Goal: Information Seeking & Learning: Learn about a topic

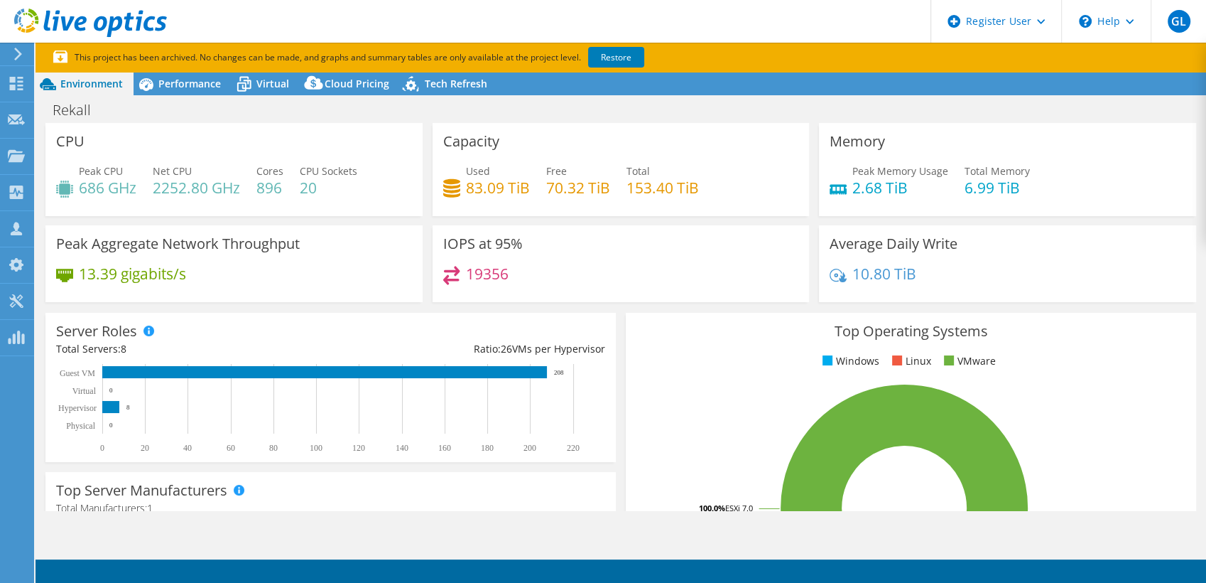
select select "USD"
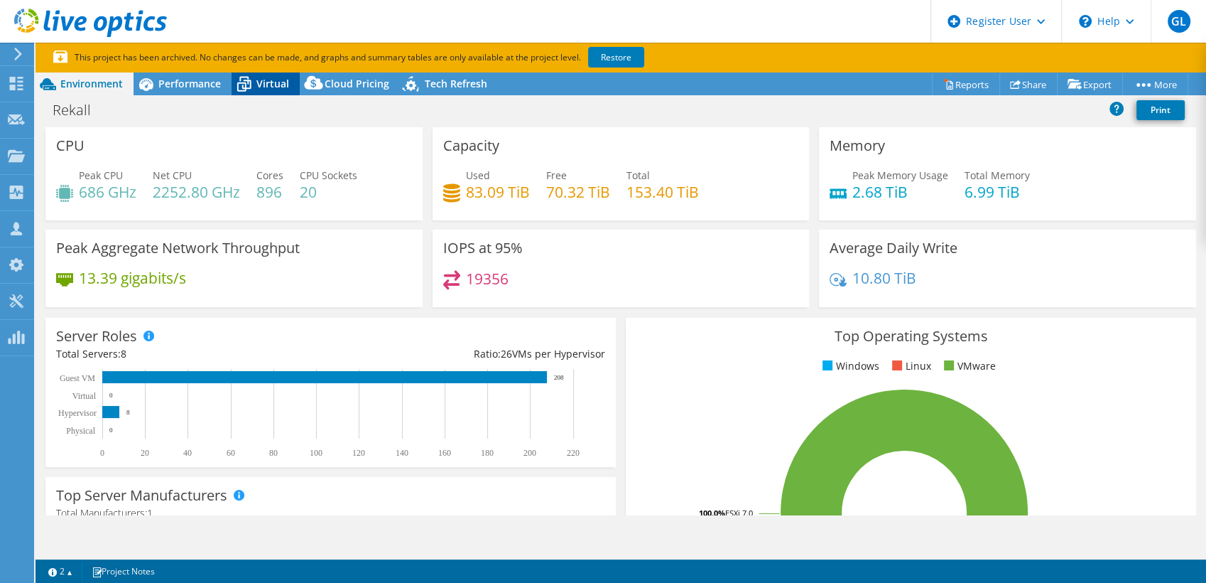
click at [264, 90] on div "Virtual" at bounding box center [266, 83] width 68 height 23
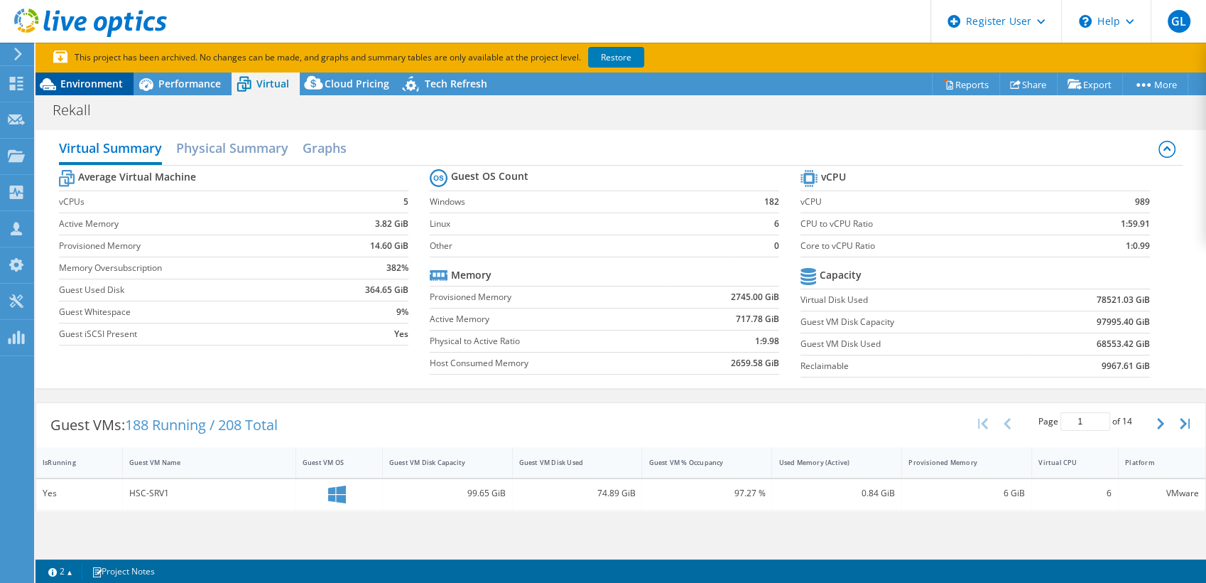
click at [93, 84] on span "Environment" at bounding box center [91, 83] width 63 height 13
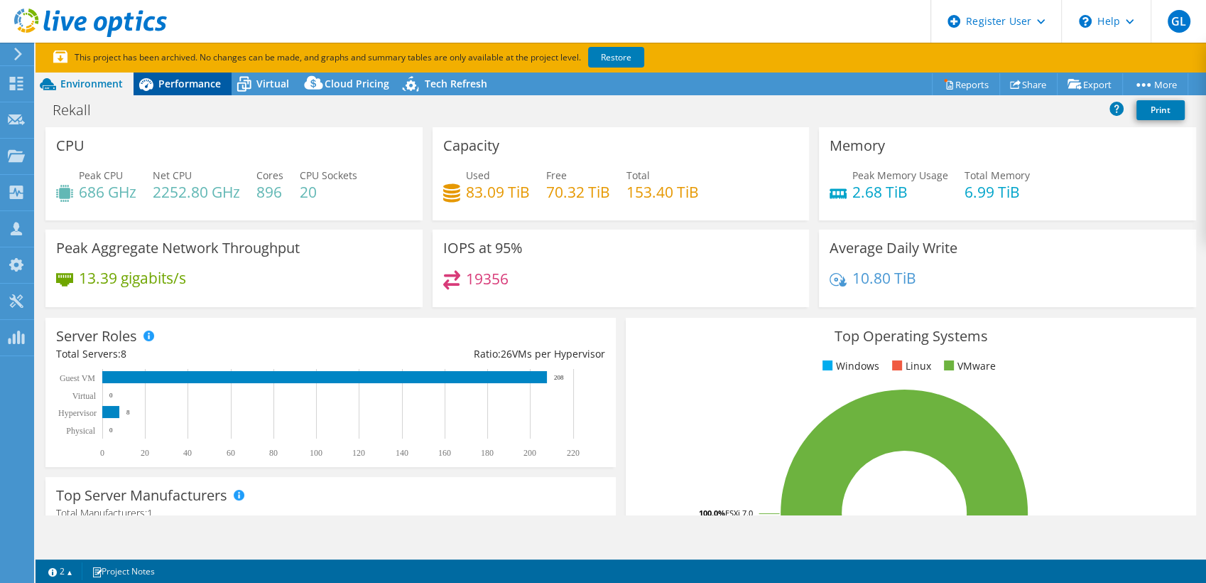
click at [185, 87] on span "Performance" at bounding box center [189, 83] width 63 height 13
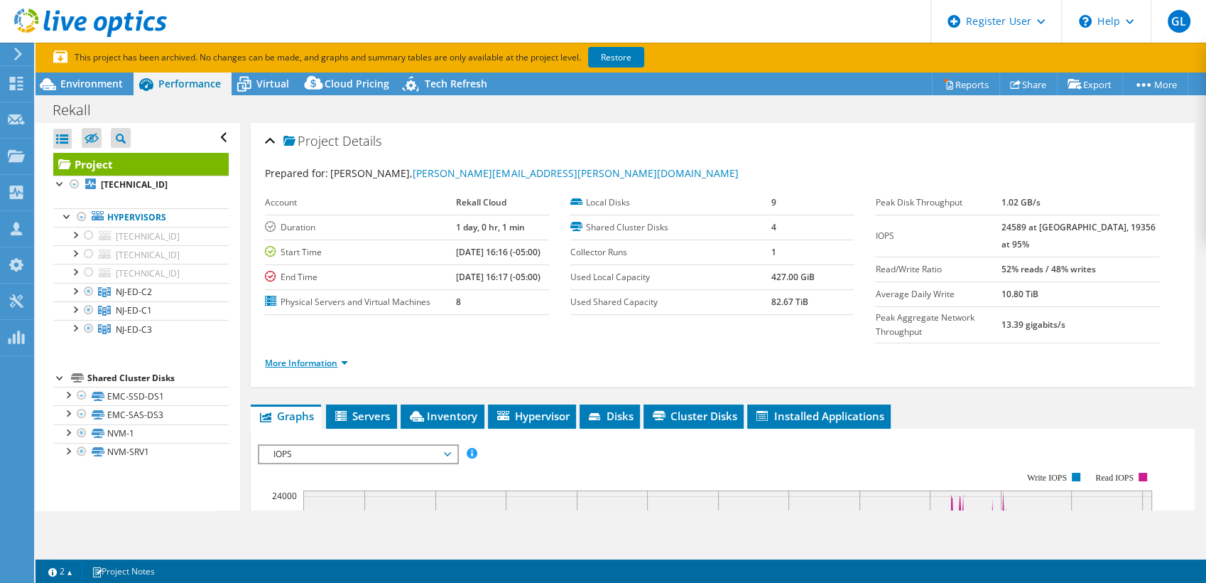
click at [330, 357] on link "More Information" at bounding box center [306, 363] width 83 height 12
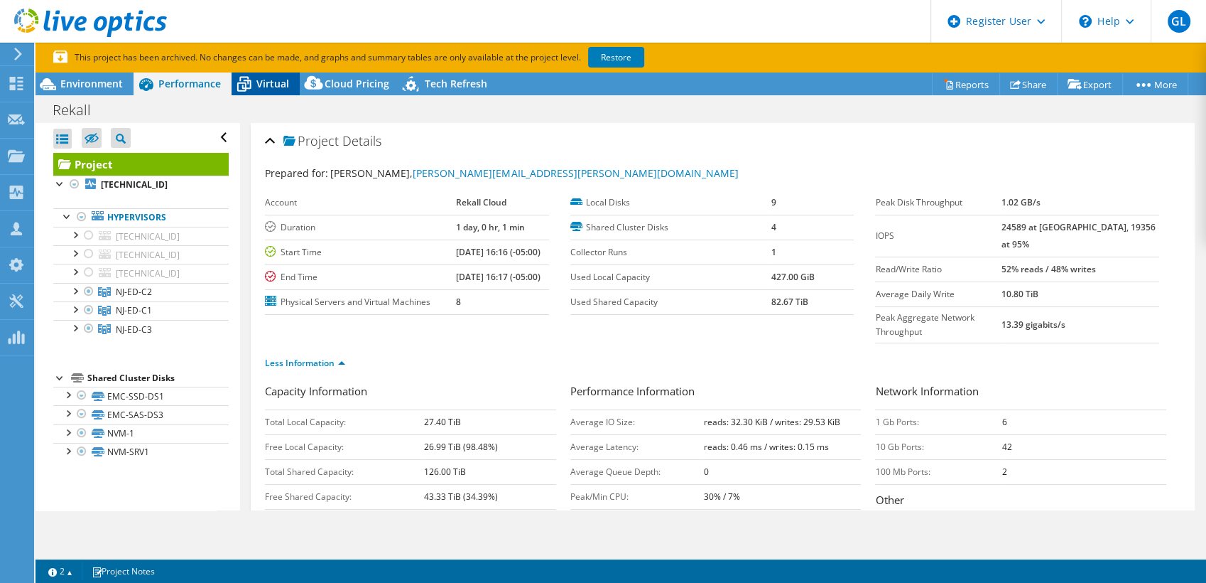
click at [274, 88] on span "Virtual" at bounding box center [272, 83] width 33 height 13
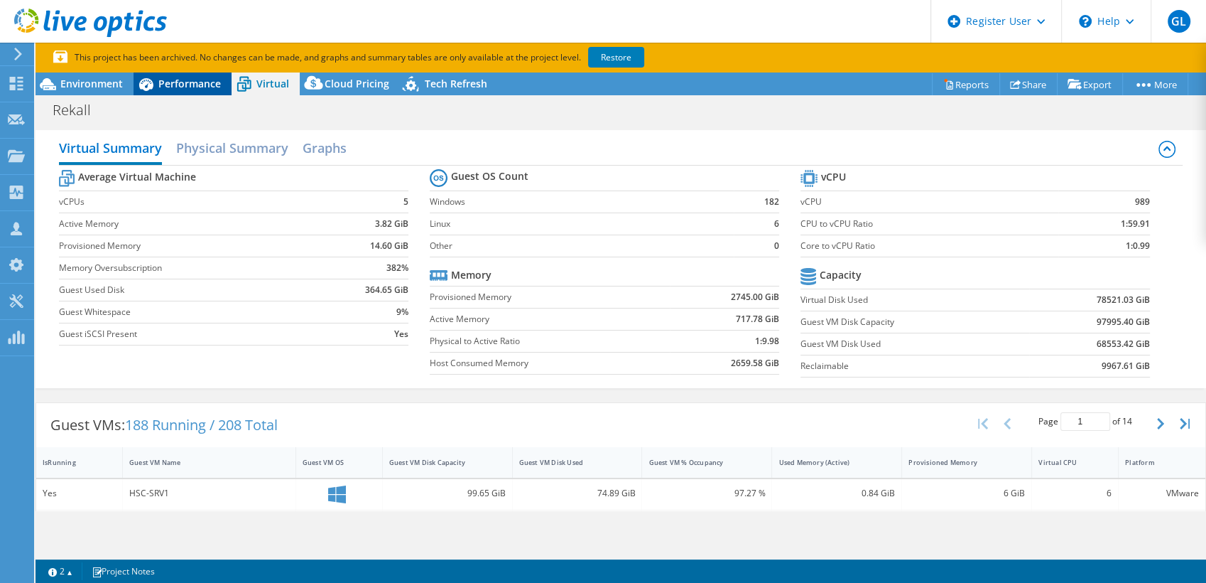
click at [171, 84] on span "Performance" at bounding box center [189, 83] width 63 height 13
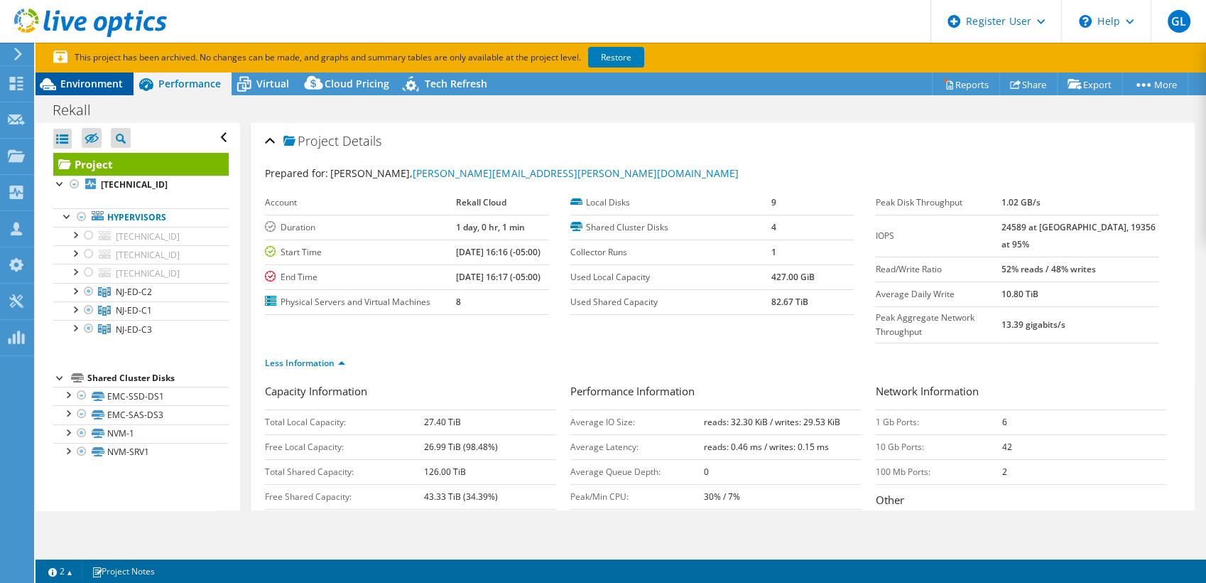
click at [108, 78] on span "Environment" at bounding box center [91, 83] width 63 height 13
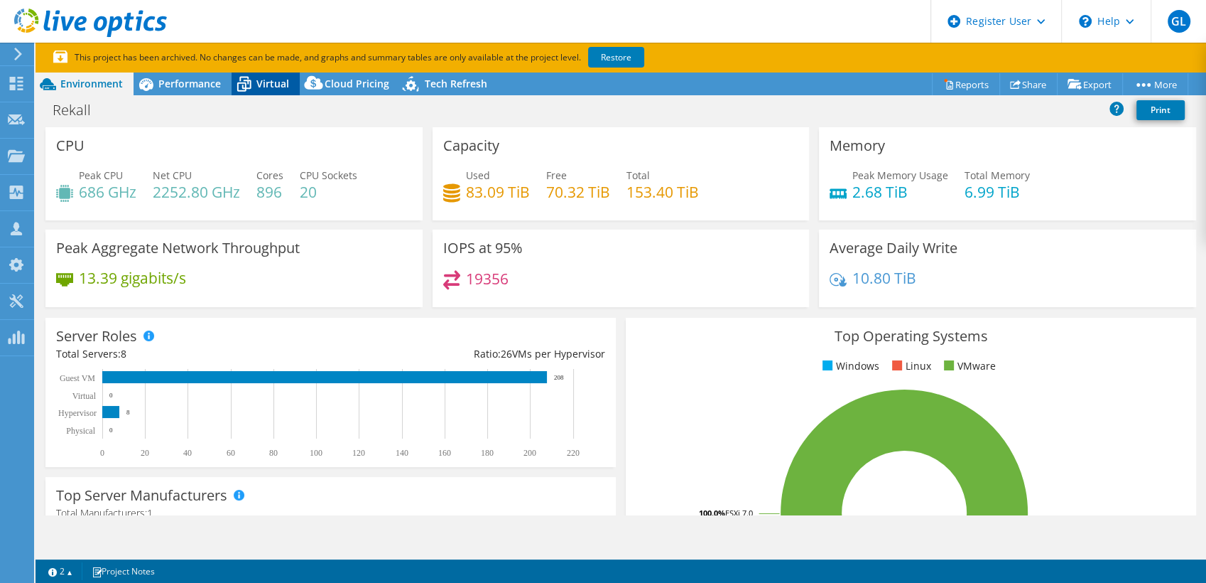
click at [255, 86] on icon at bounding box center [244, 84] width 25 height 25
